Goal: Download file/media

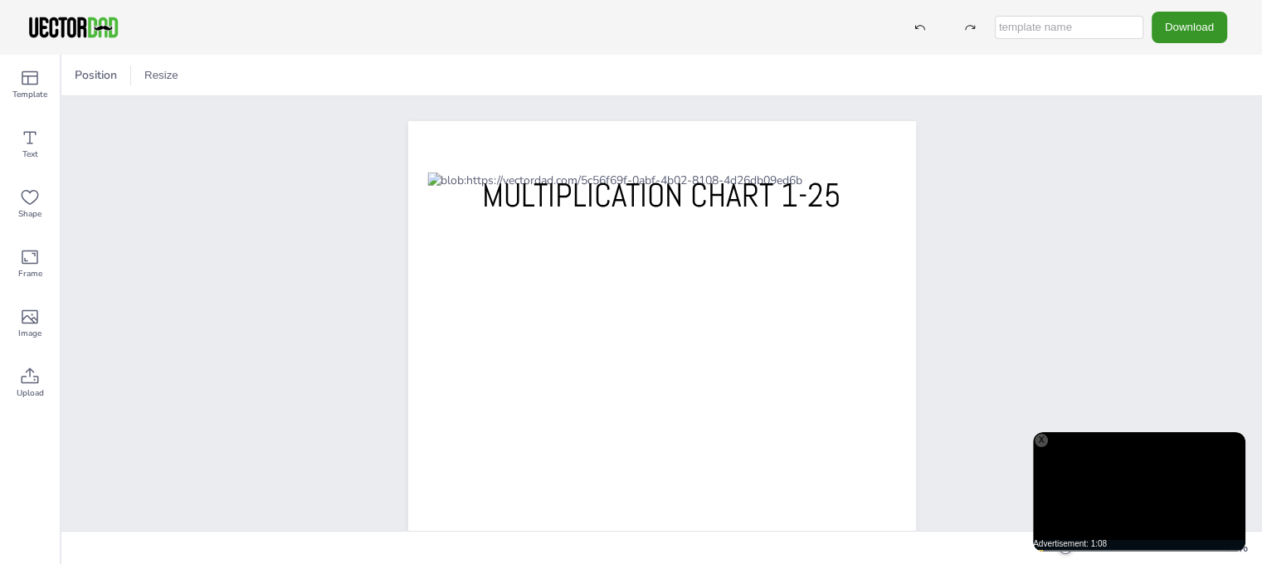
click at [1194, 23] on button "Download" at bounding box center [1188, 27] width 75 height 31
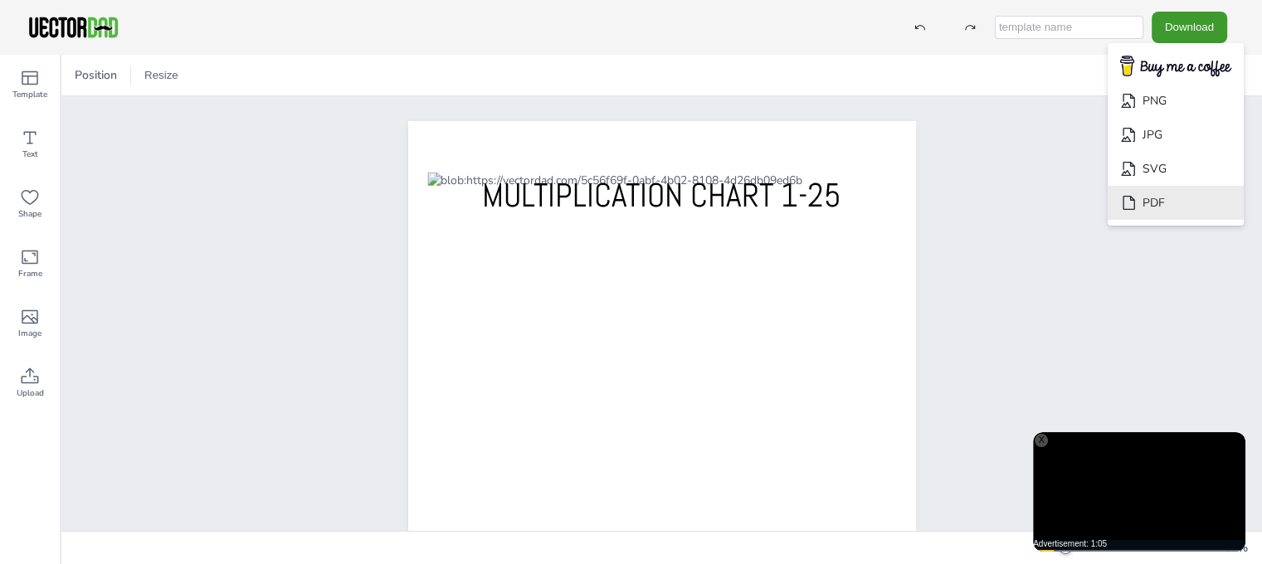
click at [1172, 193] on li "PDF" at bounding box center [1175, 203] width 136 height 34
